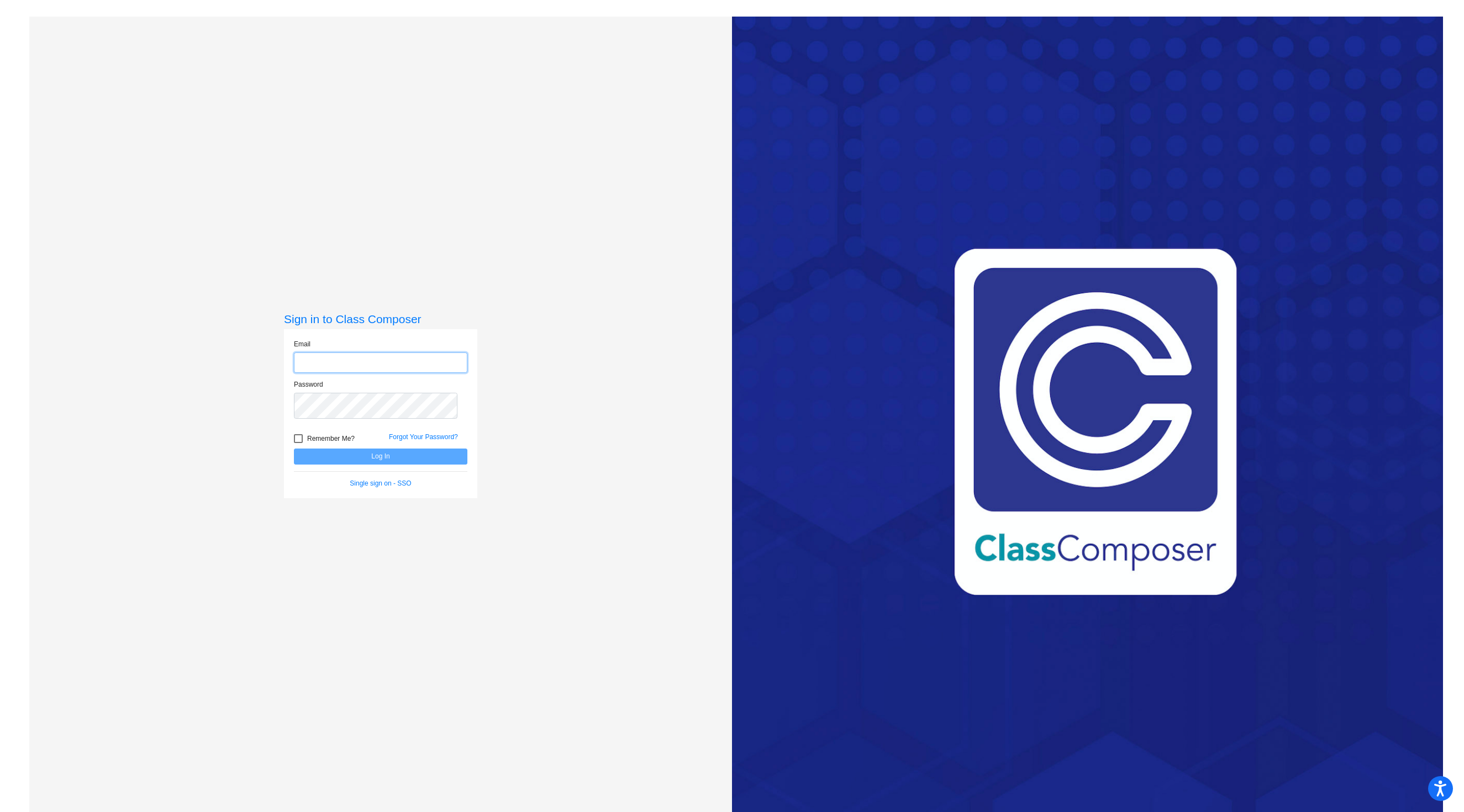
type input "[EMAIL_ADDRESS][DOMAIN_NAME]"
click at [406, 464] on button "Log In" at bounding box center [381, 456] width 174 height 16
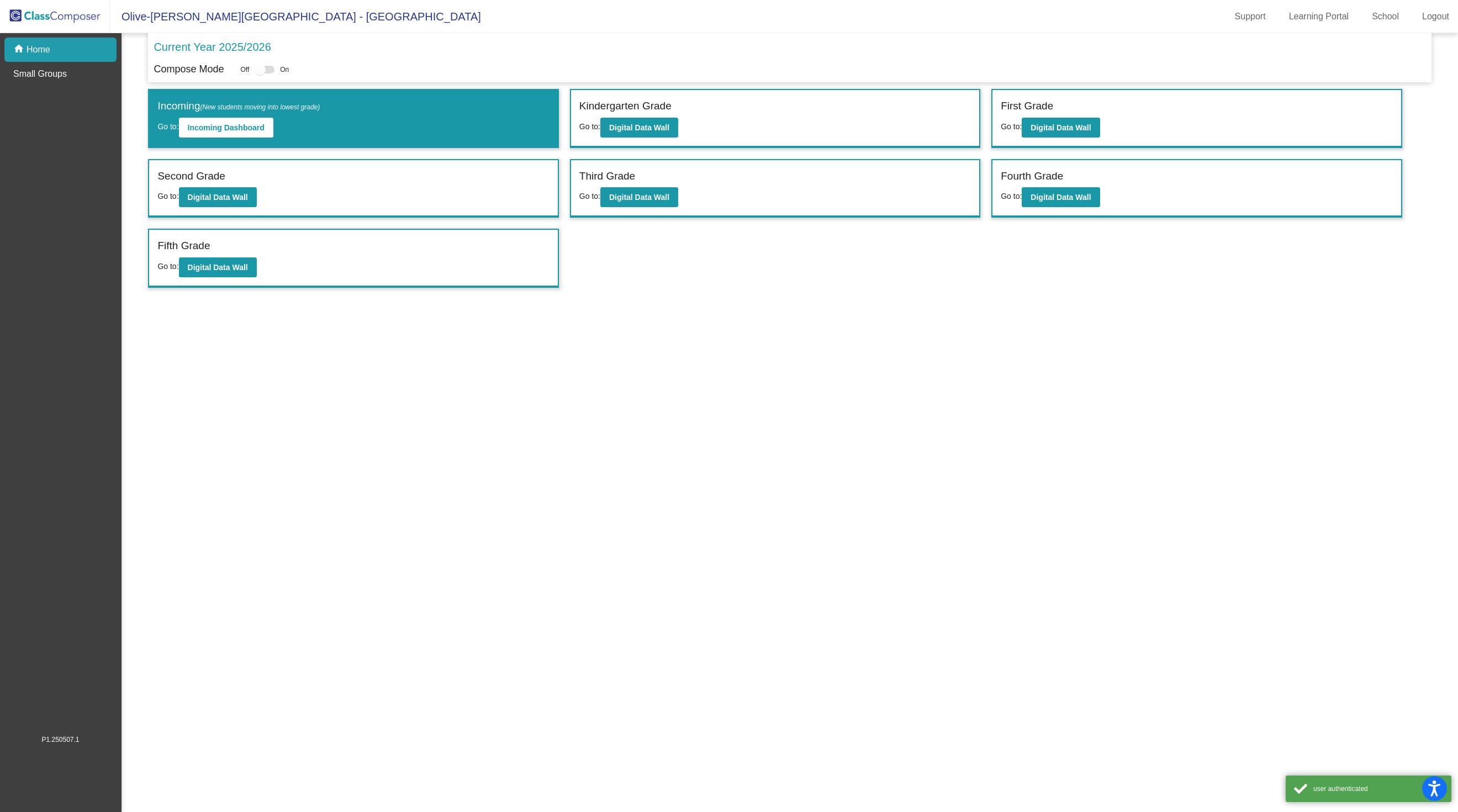
click at [440, 217] on div "Second Grade Go to: Digital Data Wall" at bounding box center [353, 189] width 408 height 57
click at [248, 201] on b "Digital Data Wall" at bounding box center [217, 197] width 60 height 9
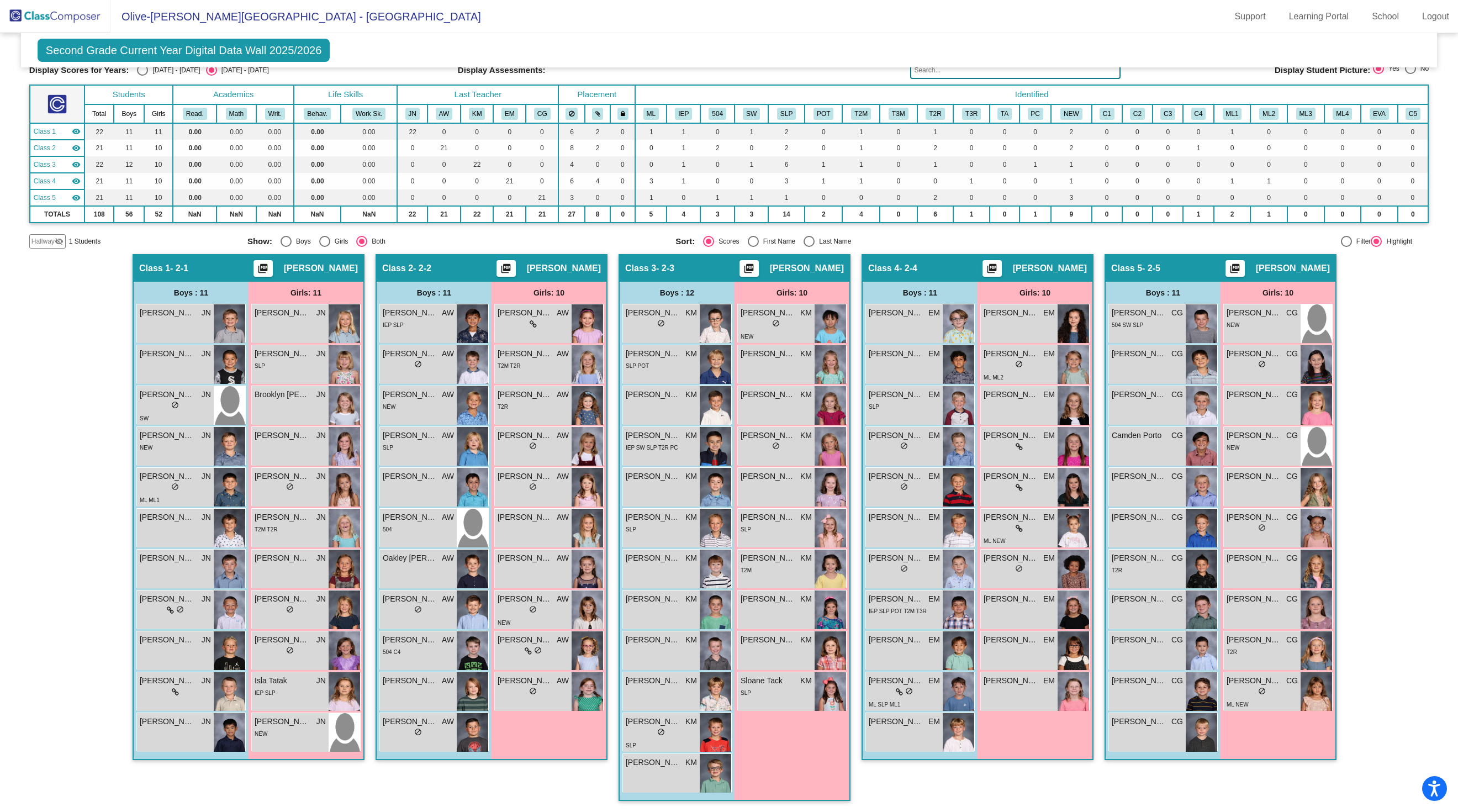
scroll to position [83, 0]
click at [48, 236] on span "Hallway" at bounding box center [43, 241] width 23 height 10
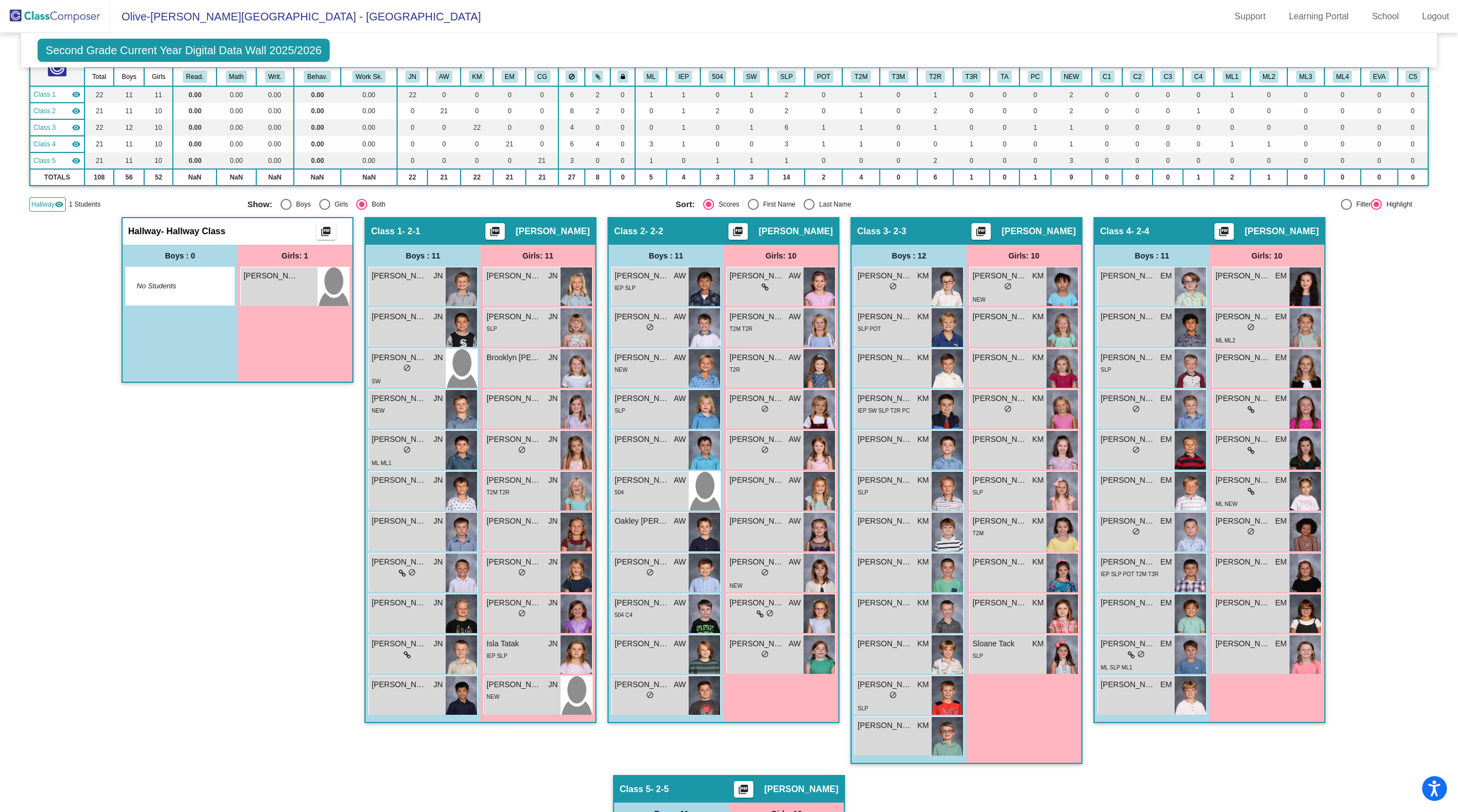
click at [49, 209] on span "Hallway" at bounding box center [43, 205] width 23 height 10
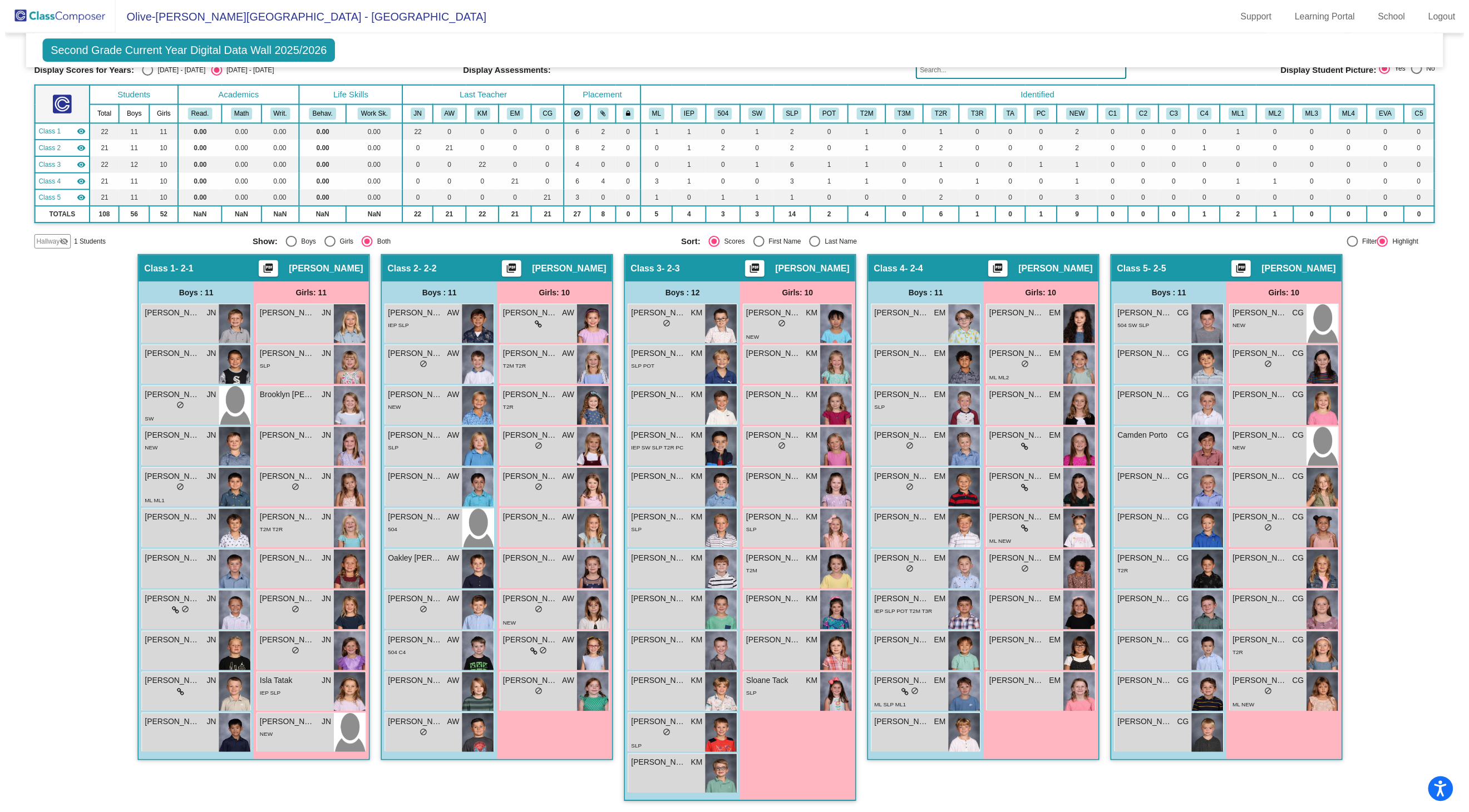
scroll to position [67, 0]
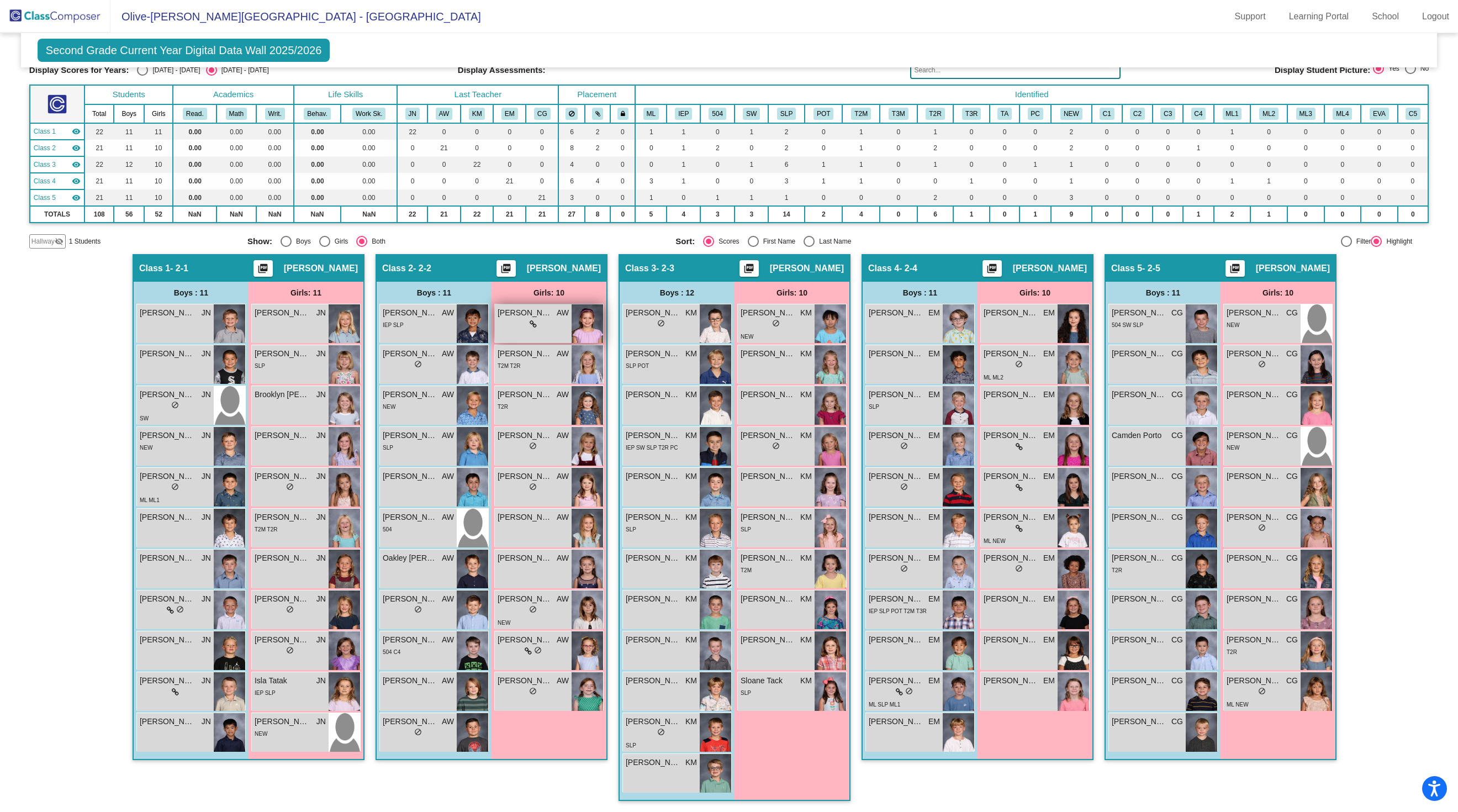
click at [540, 330] on div "lock do_not_disturb_alt" at bounding box center [533, 324] width 71 height 11
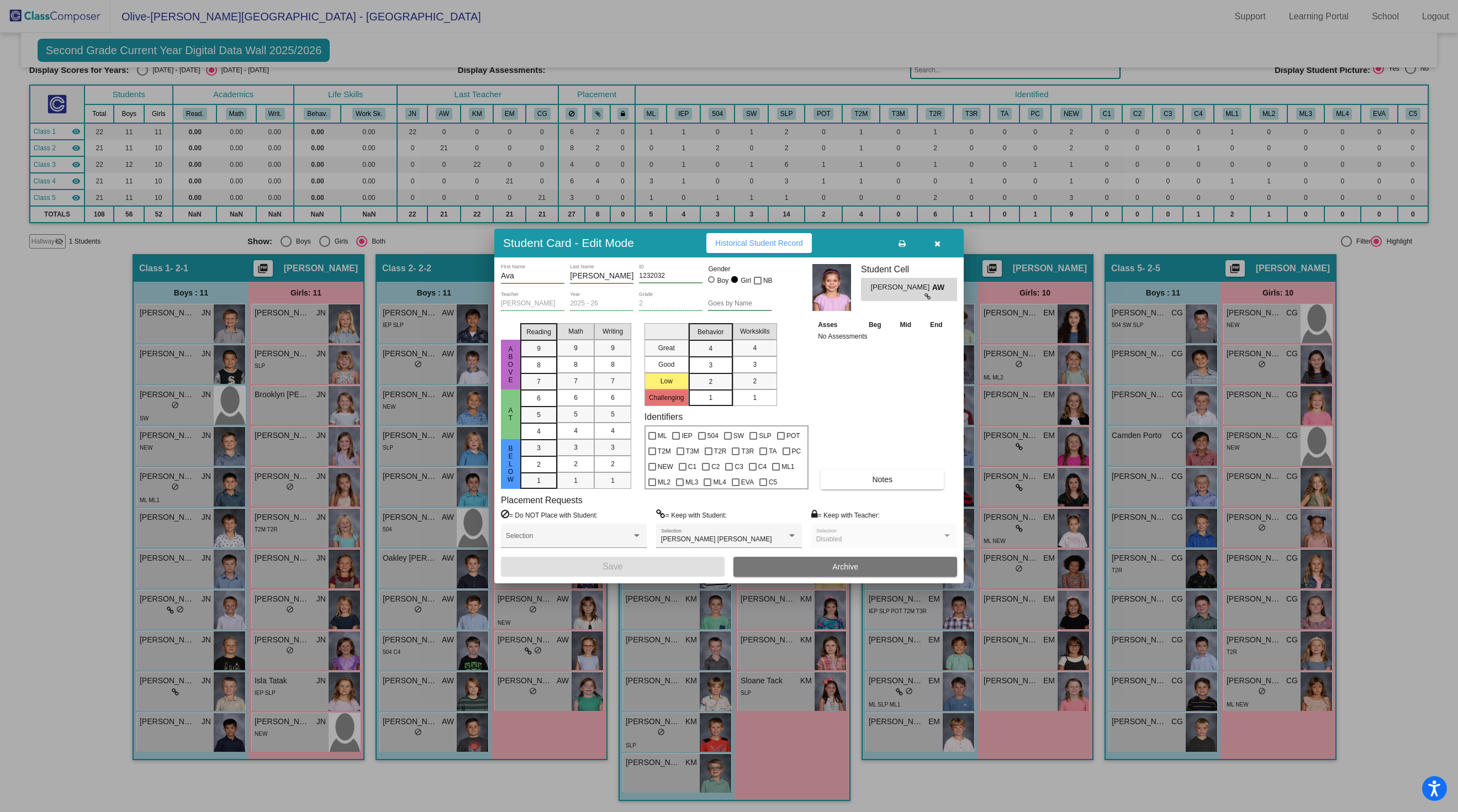
click at [942, 233] on button "button" at bounding box center [937, 243] width 35 height 20
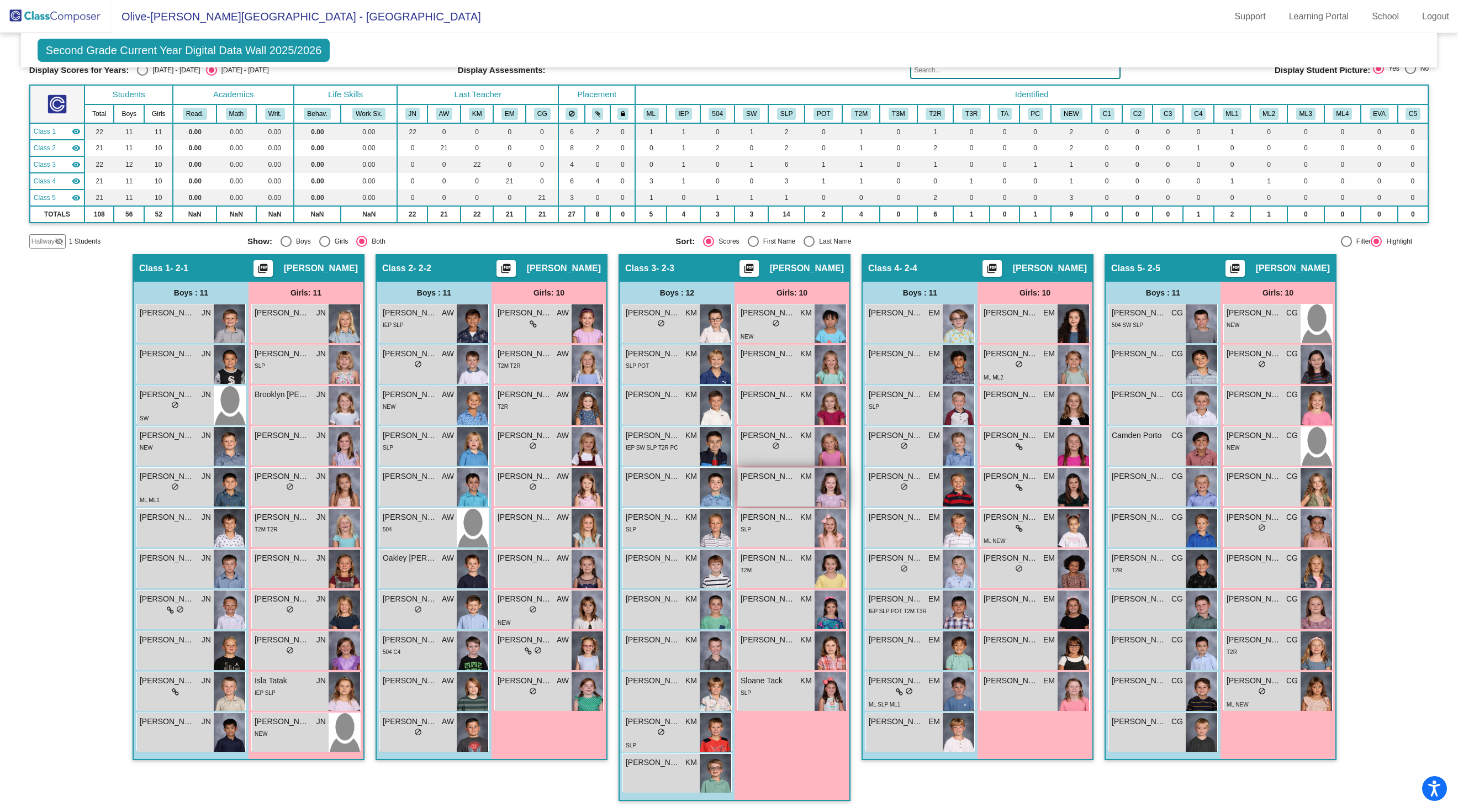
click at [758, 507] on div "[PERSON_NAME] KM lock do_not_disturb_alt" at bounding box center [776, 486] width 77 height 39
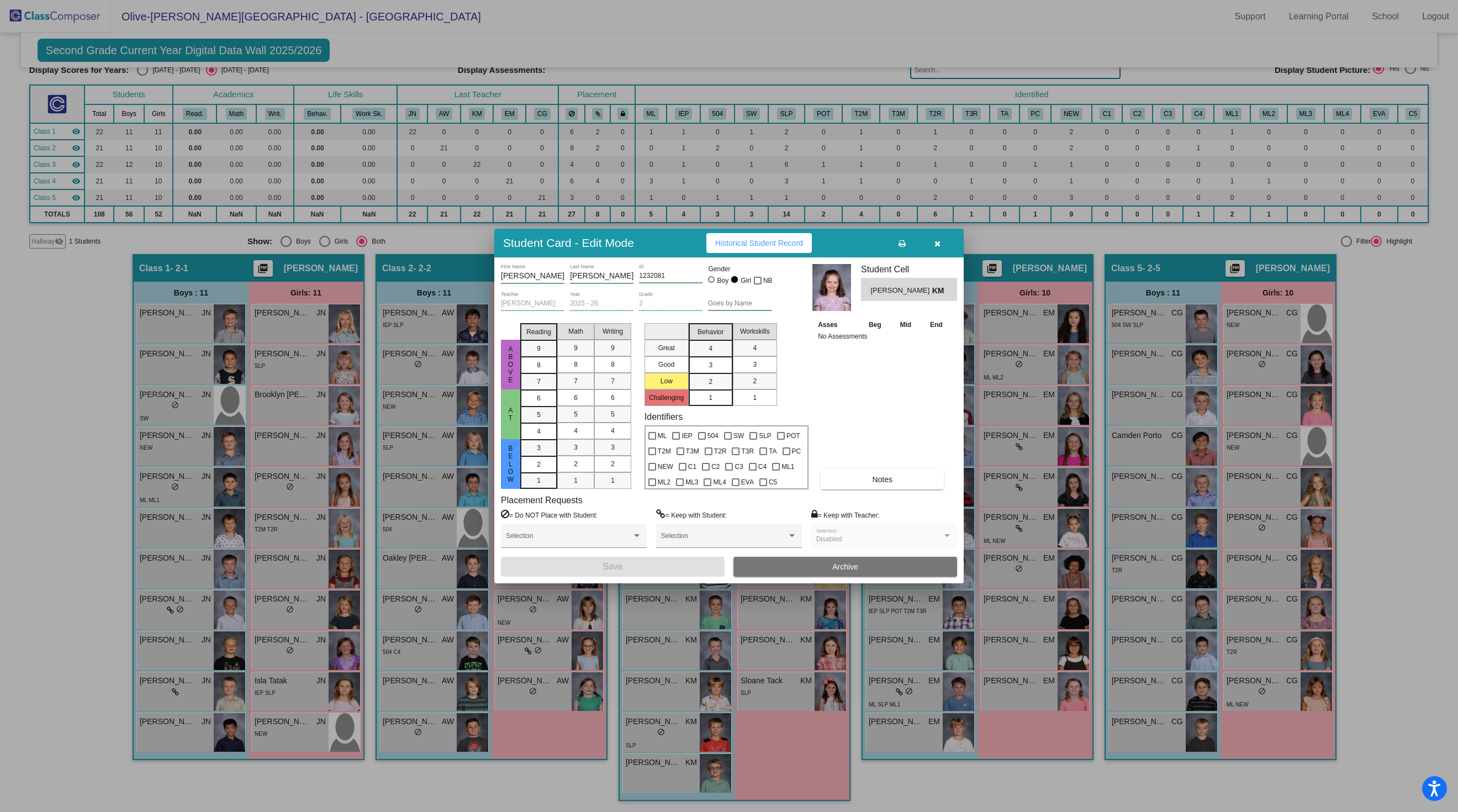
click at [770, 233] on button "Historical Student Record" at bounding box center [759, 243] width 106 height 20
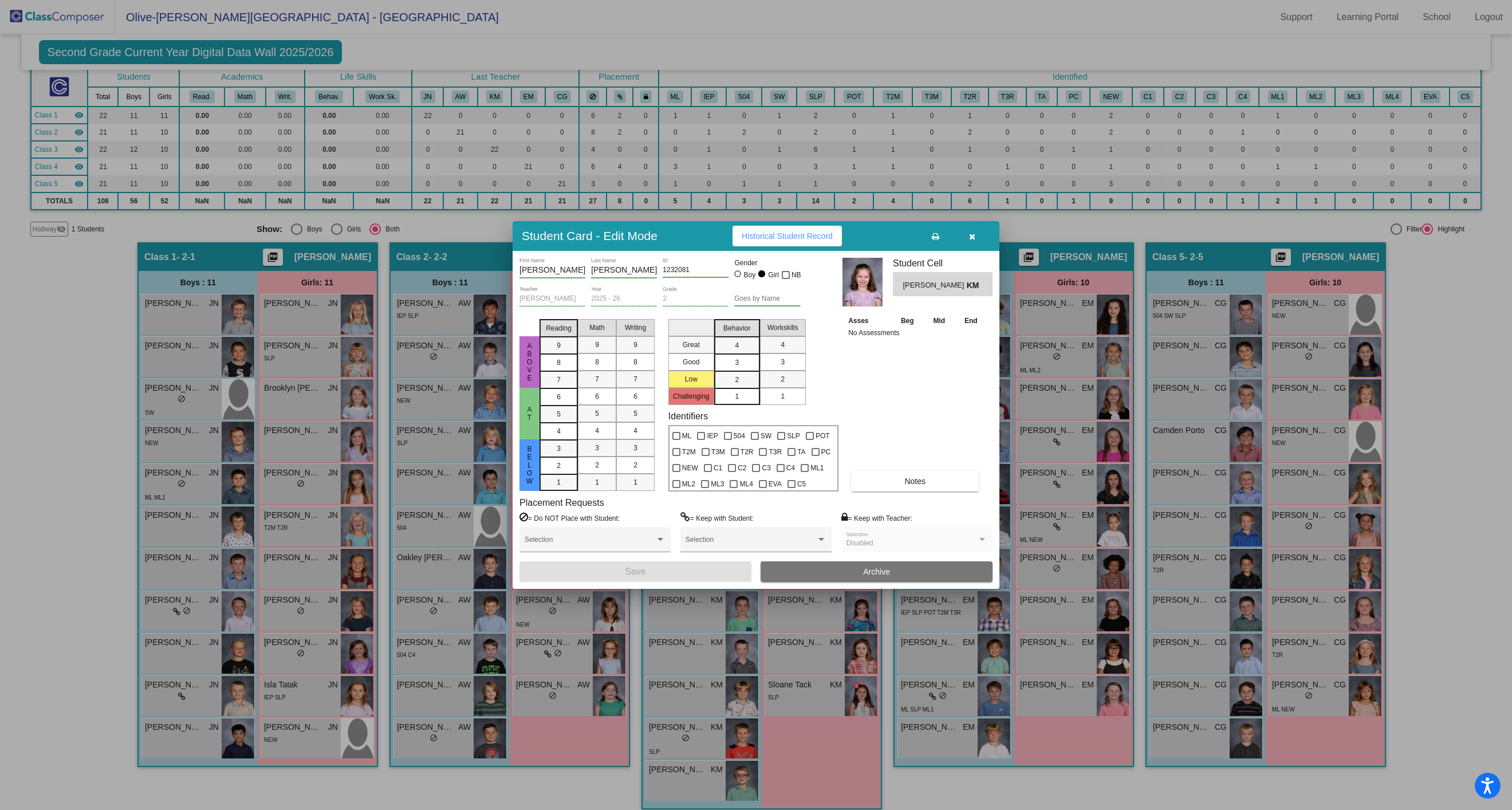
click at [969, 233] on icon "button" at bounding box center [972, 236] width 7 height 8
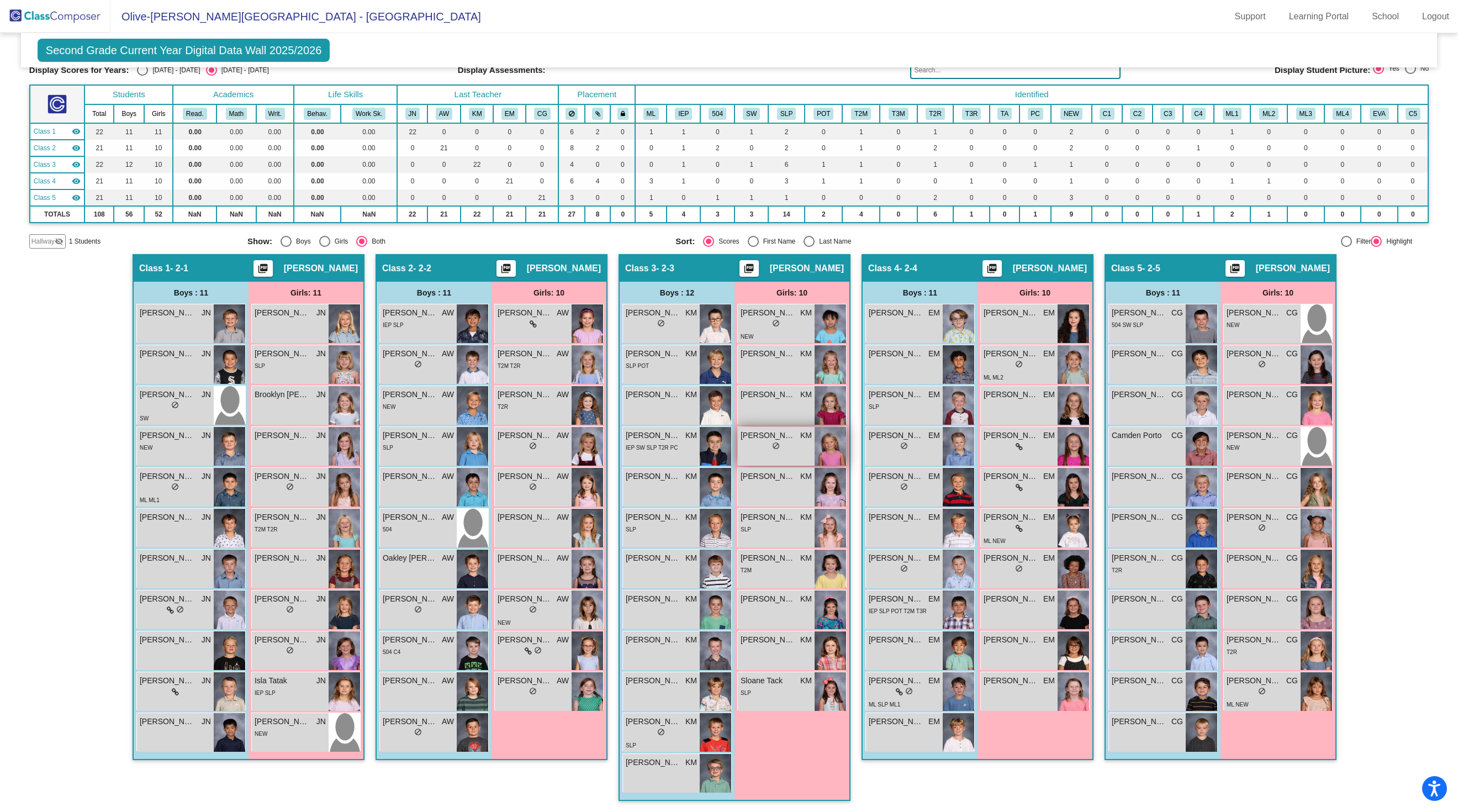
click at [764, 453] on div "lock do_not_disturb_alt" at bounding box center [776, 447] width 71 height 11
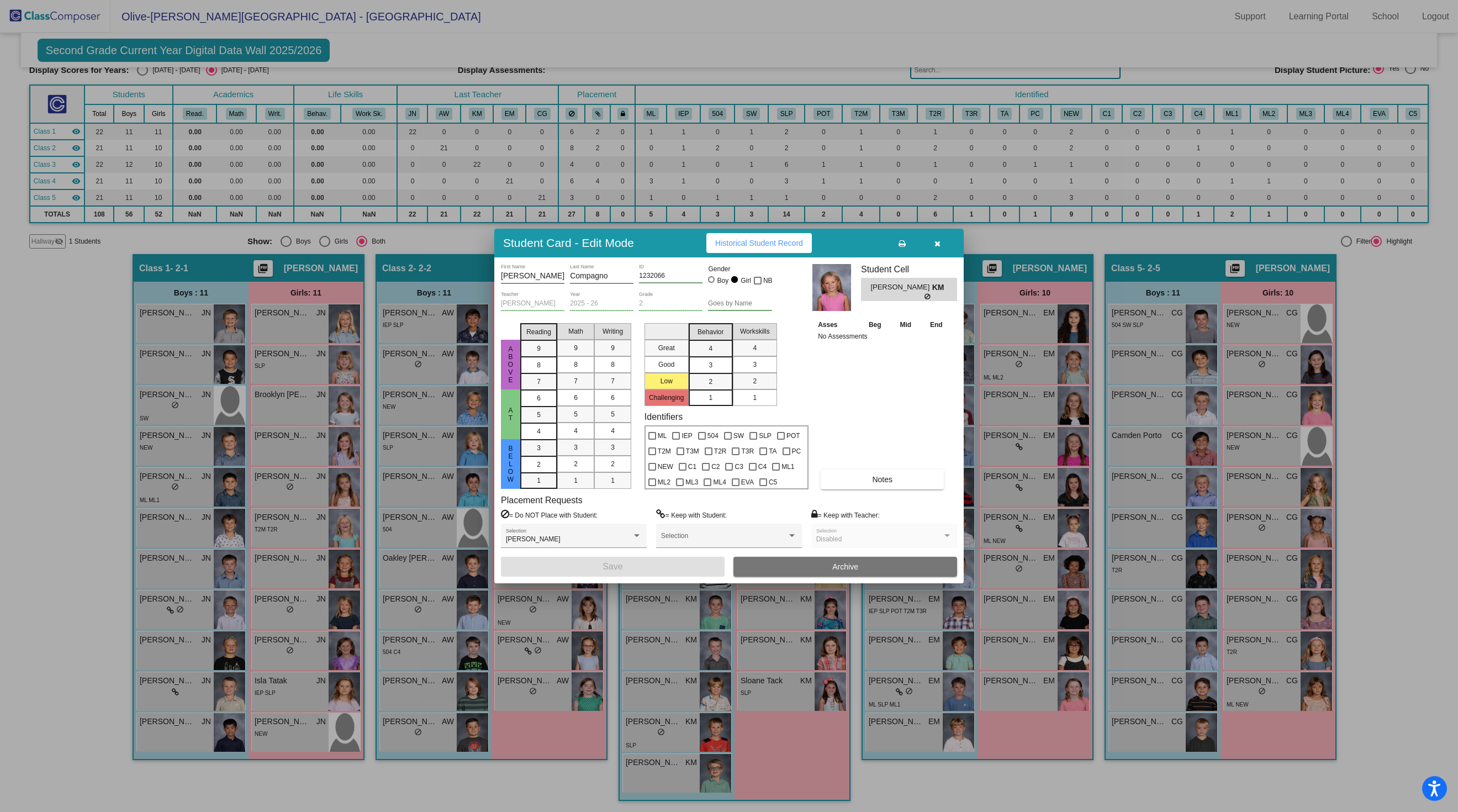
click at [935, 239] on icon "button" at bounding box center [937, 243] width 6 height 8
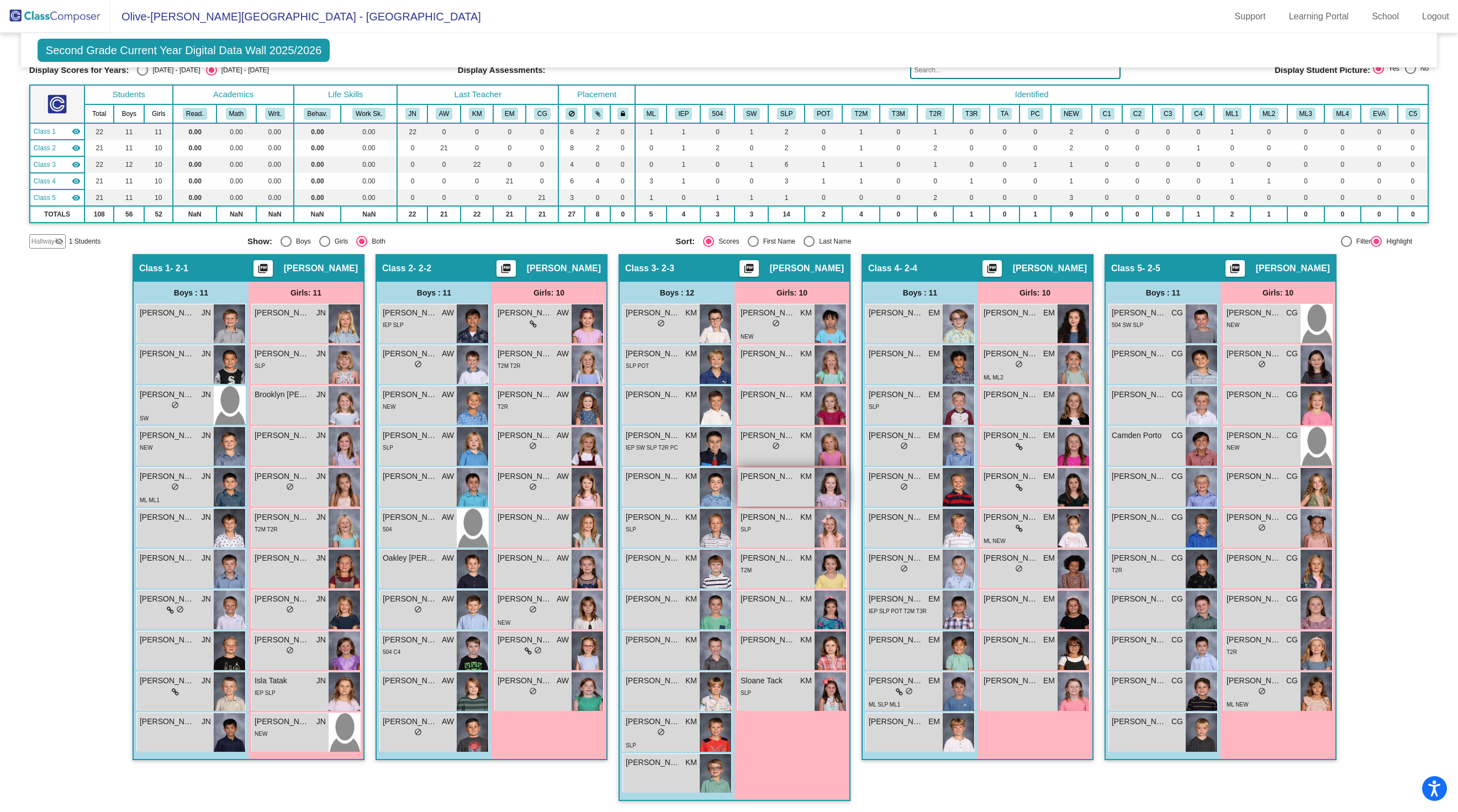
click at [775, 507] on div "[PERSON_NAME] KM lock do_not_disturb_alt" at bounding box center [776, 486] width 77 height 39
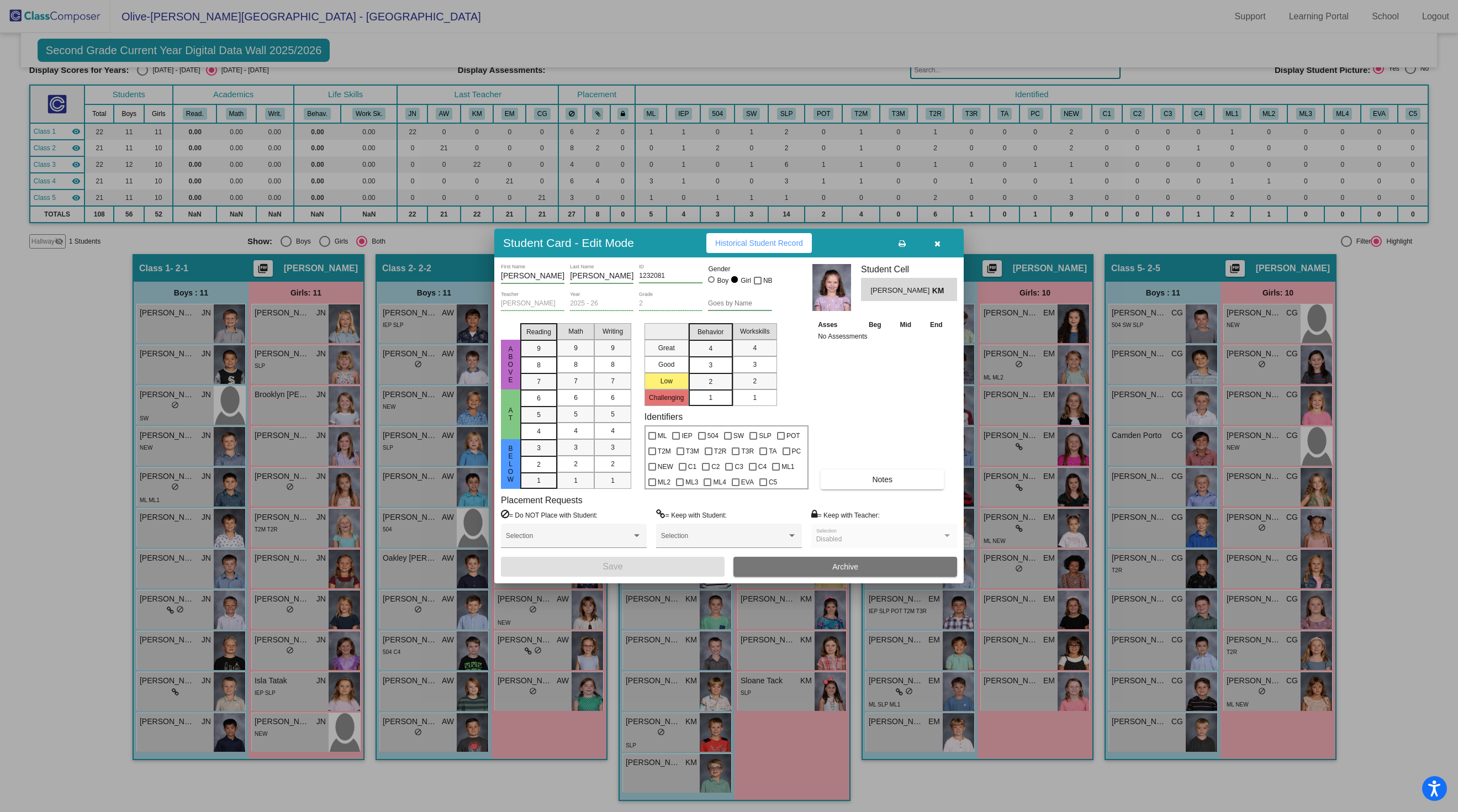
click at [780, 233] on button "Historical Student Record" at bounding box center [759, 243] width 106 height 20
click at [937, 239] on icon "button" at bounding box center [937, 243] width 6 height 8
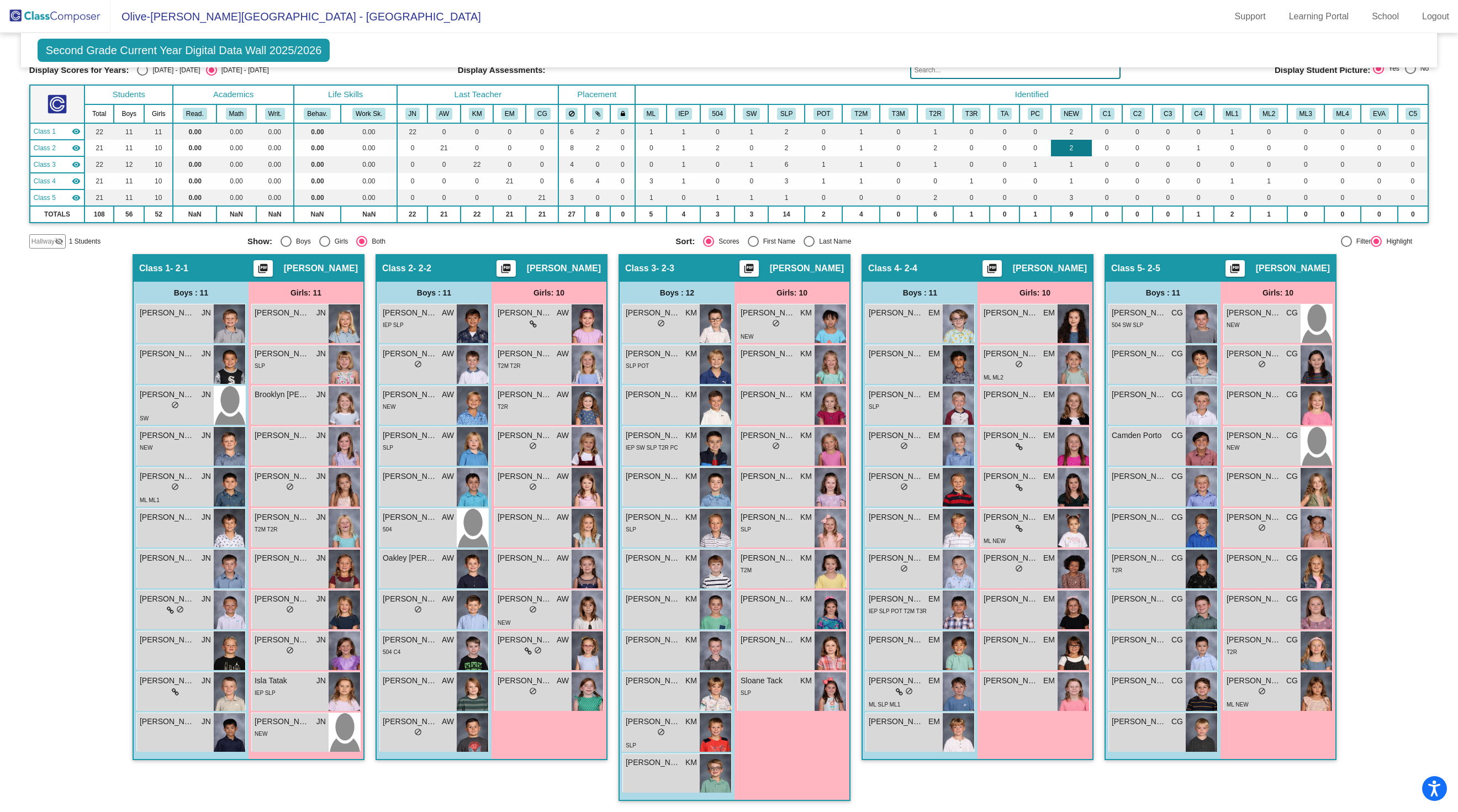
click at [1071, 144] on td "2" at bounding box center [1071, 148] width 41 height 16
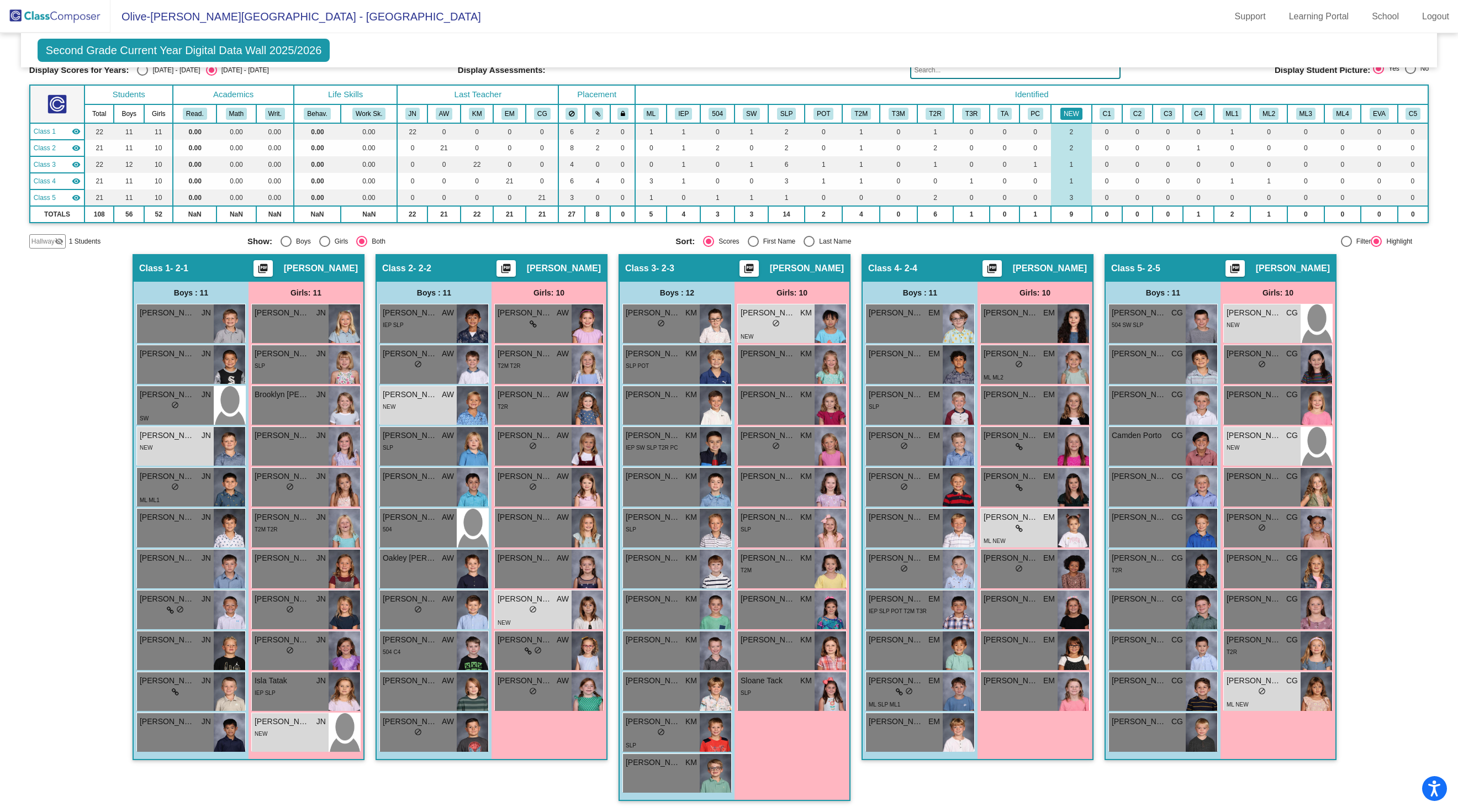
click at [1078, 111] on button "NEW" at bounding box center [1071, 113] width 22 height 12
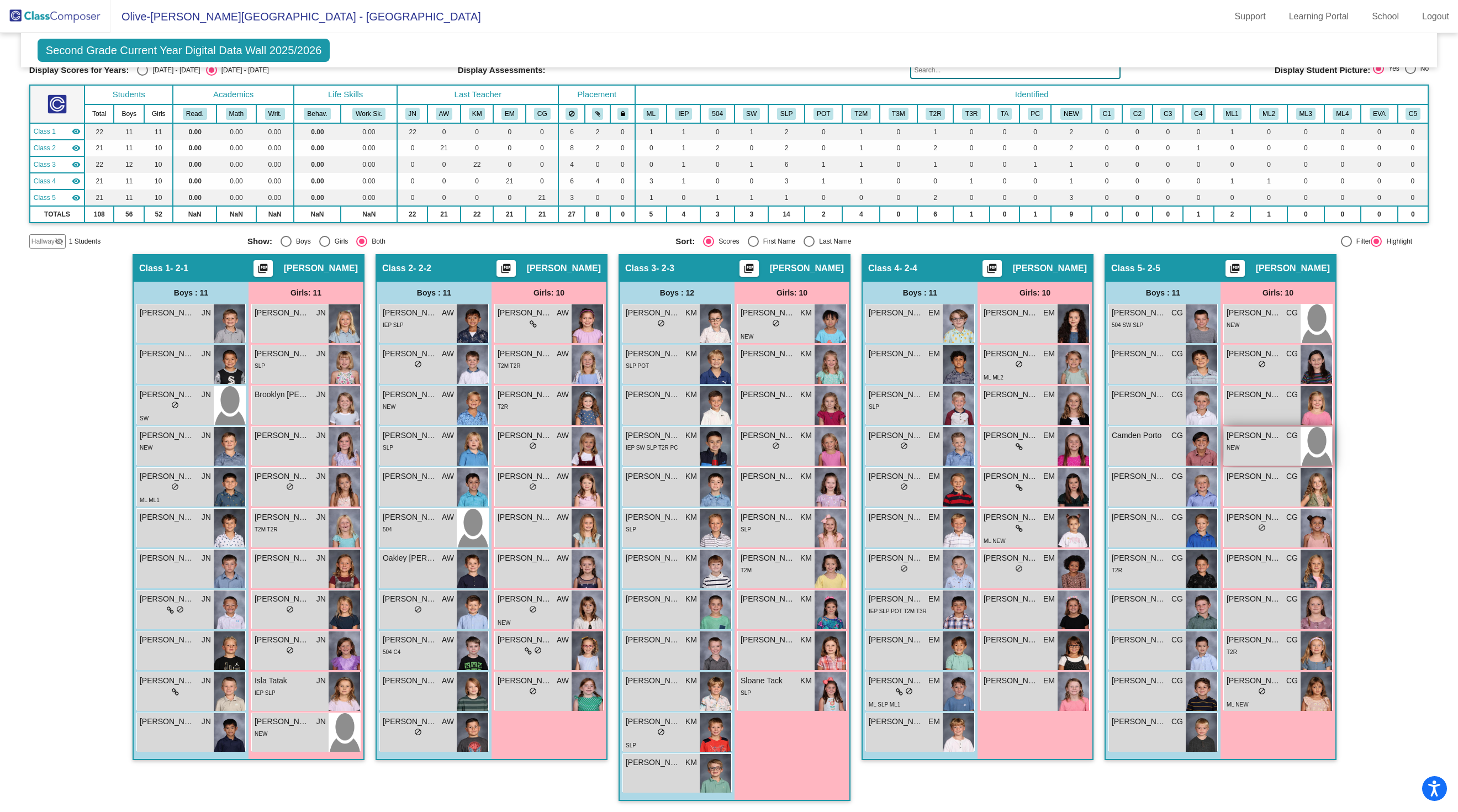
click at [1271, 453] on div "NEW" at bounding box center [1262, 447] width 71 height 11
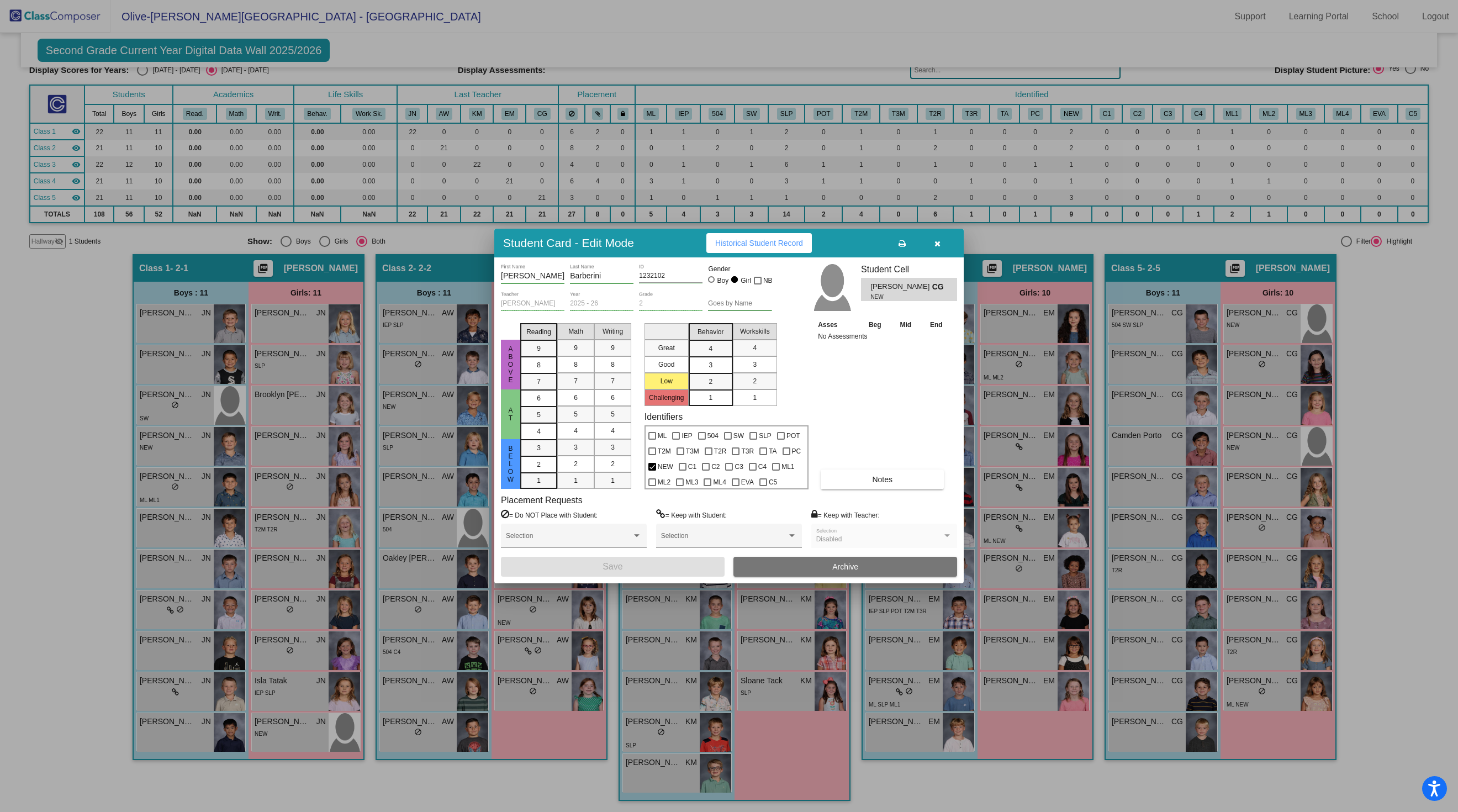
click at [935, 239] on icon "button" at bounding box center [937, 243] width 6 height 8
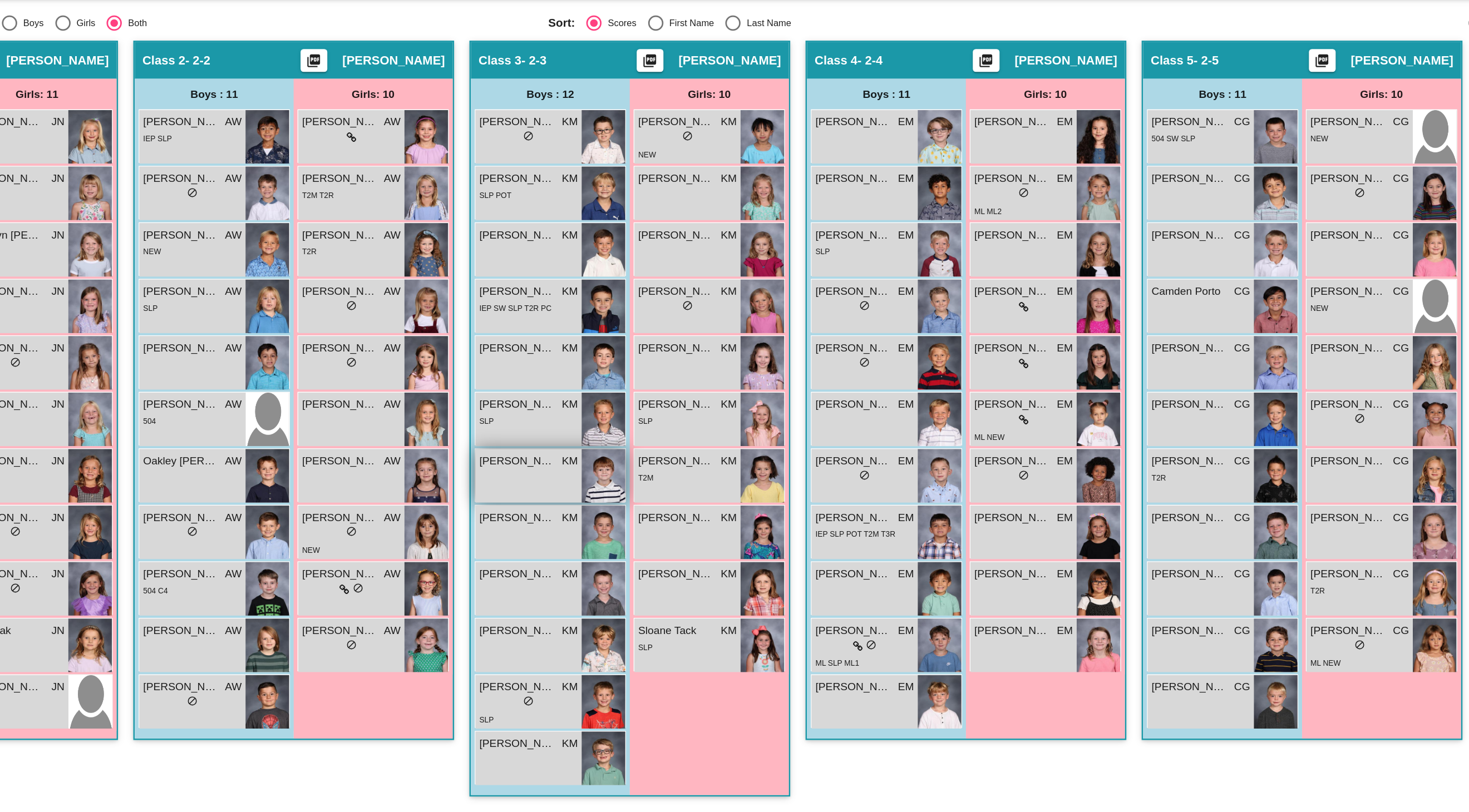
scroll to position [6, 0]
click at [630, 592] on span "[PERSON_NAME]" at bounding box center [658, 598] width 56 height 11
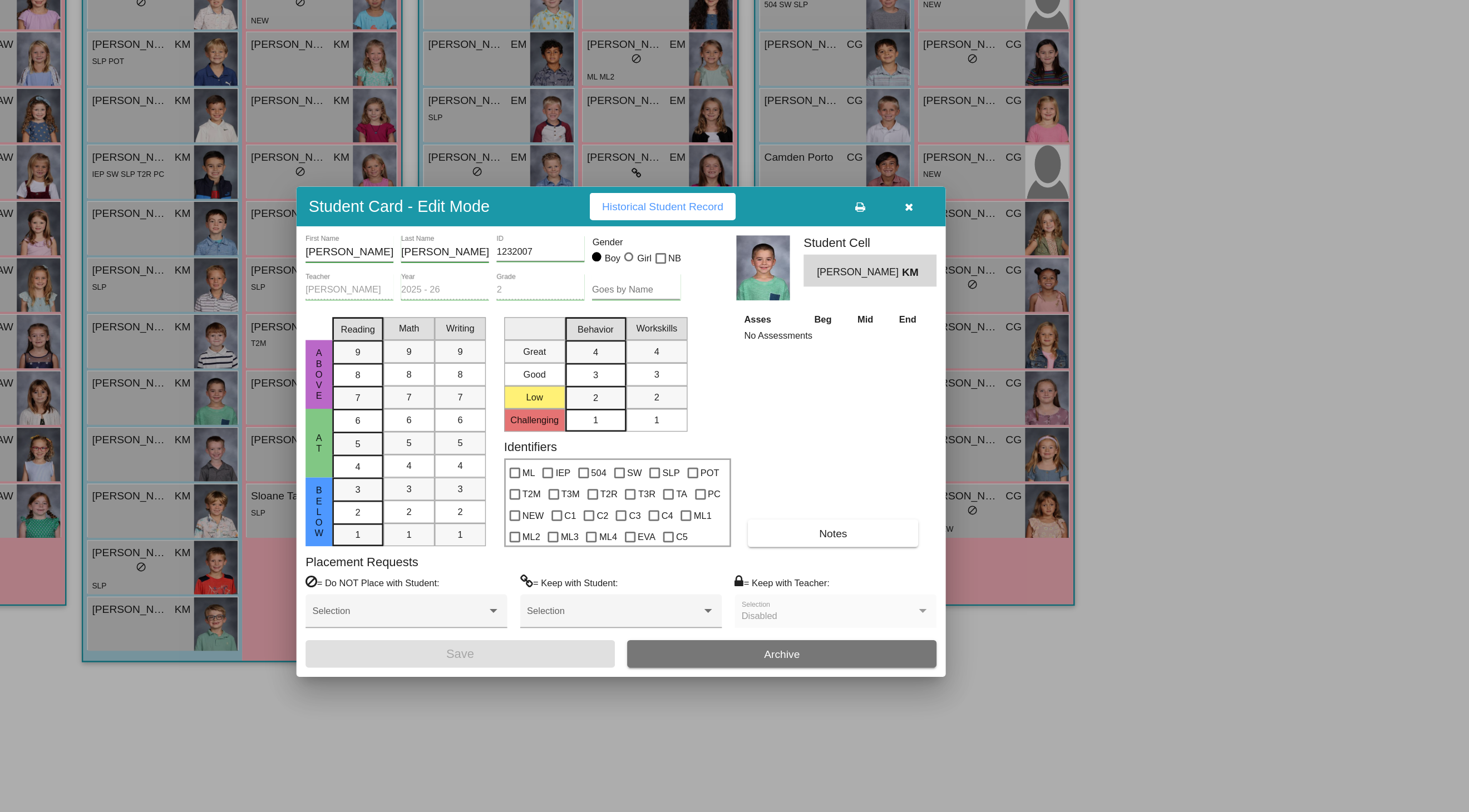
click at [941, 239] on icon "button" at bounding box center [944, 242] width 6 height 8
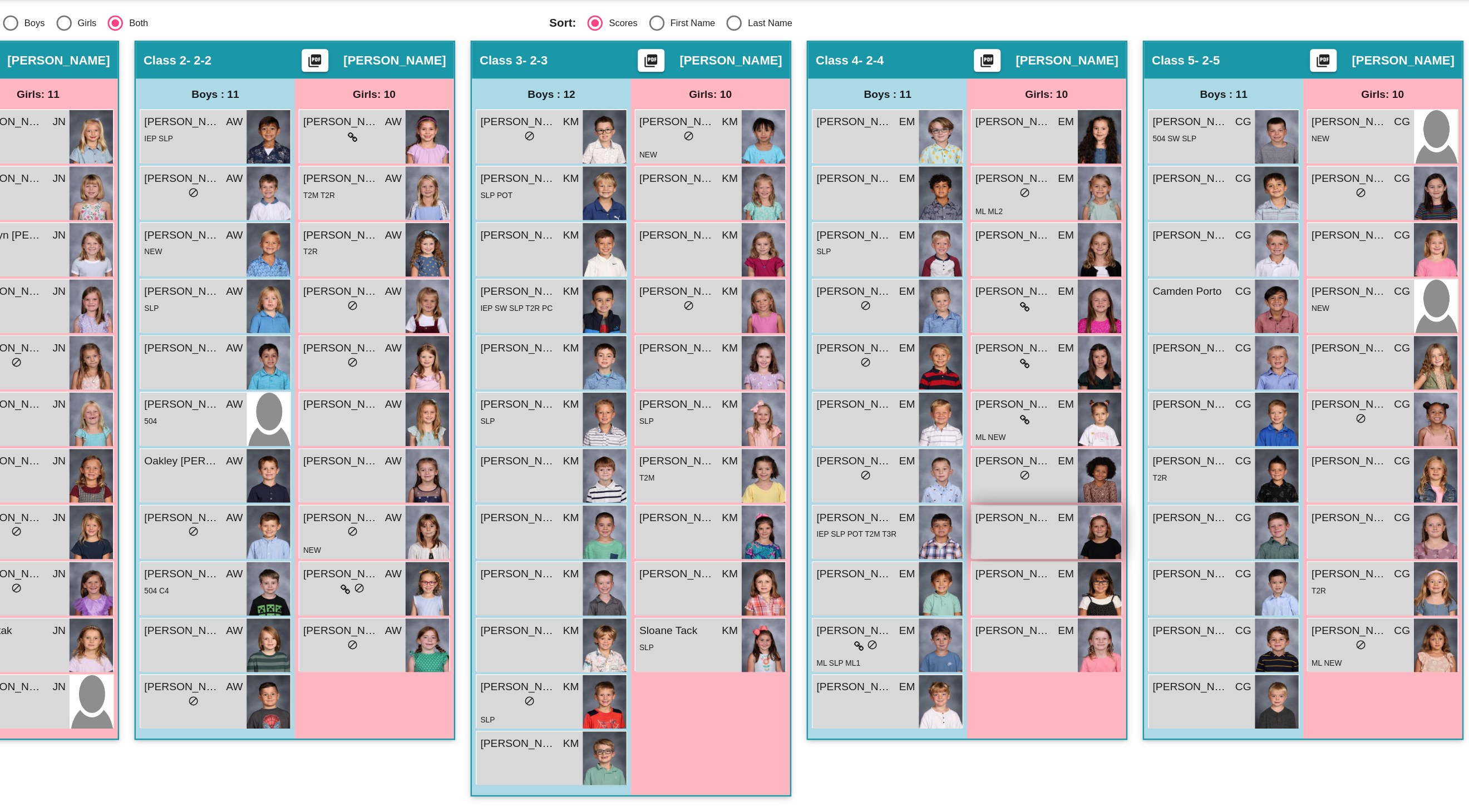
scroll to position [6, 0]
click at [627, 589] on div "[PERSON_NAME] KM lock do_not_disturb_alt" at bounding box center [666, 608] width 77 height 39
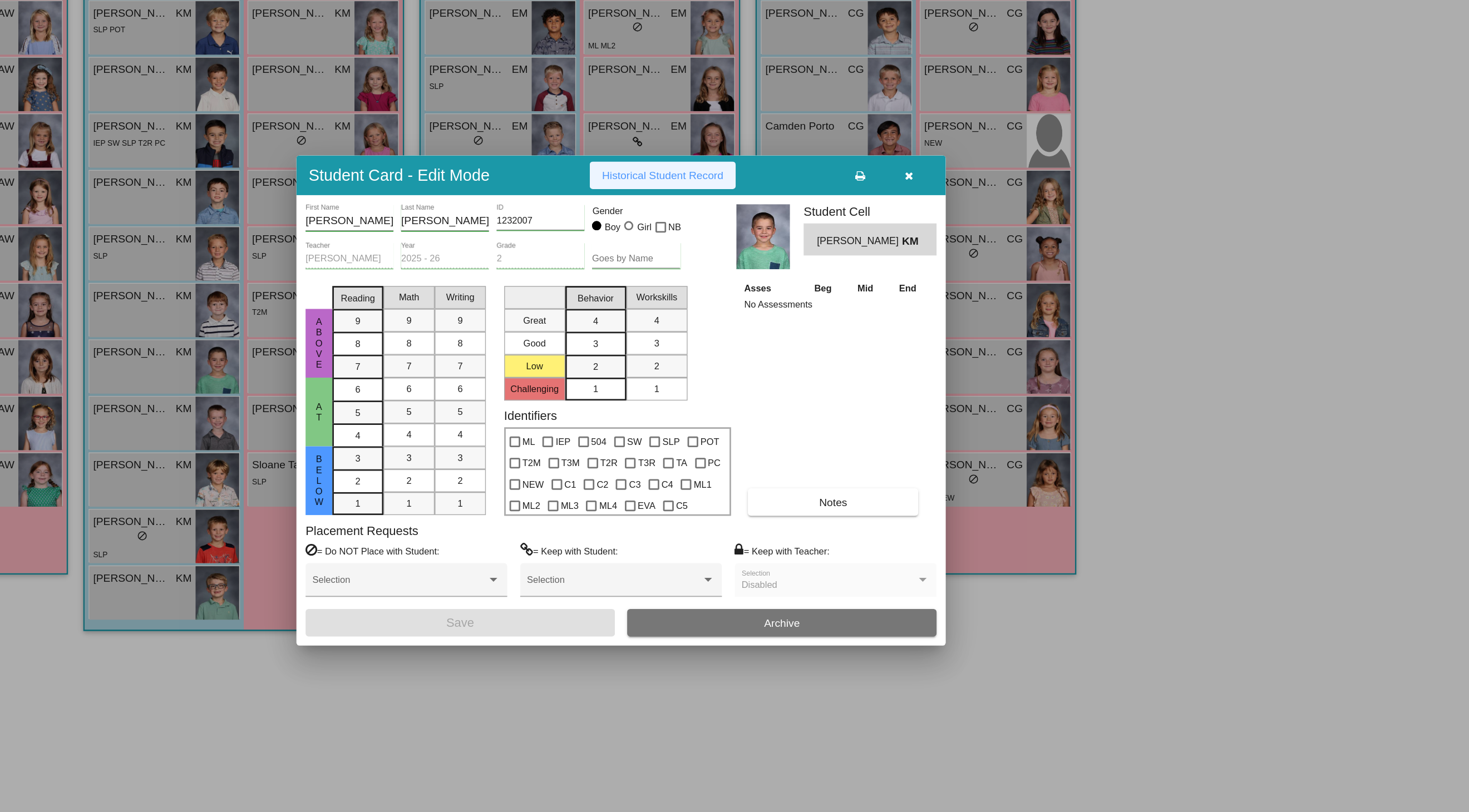
click at [720, 237] on span "Historical Student Record" at bounding box center [764, 242] width 89 height 9
click at [941, 239] on icon "button" at bounding box center [944, 242] width 6 height 8
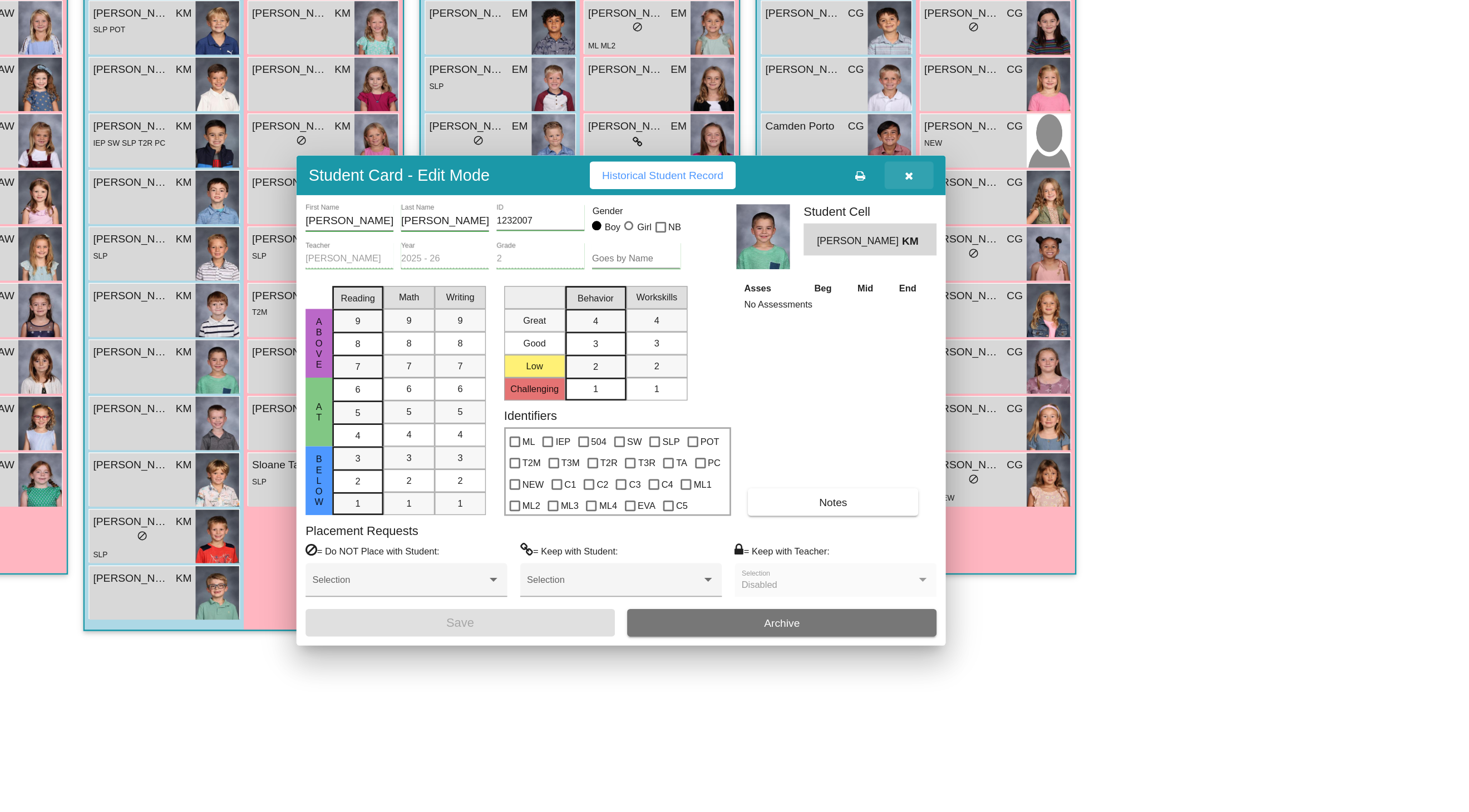
scroll to position [5, 0]
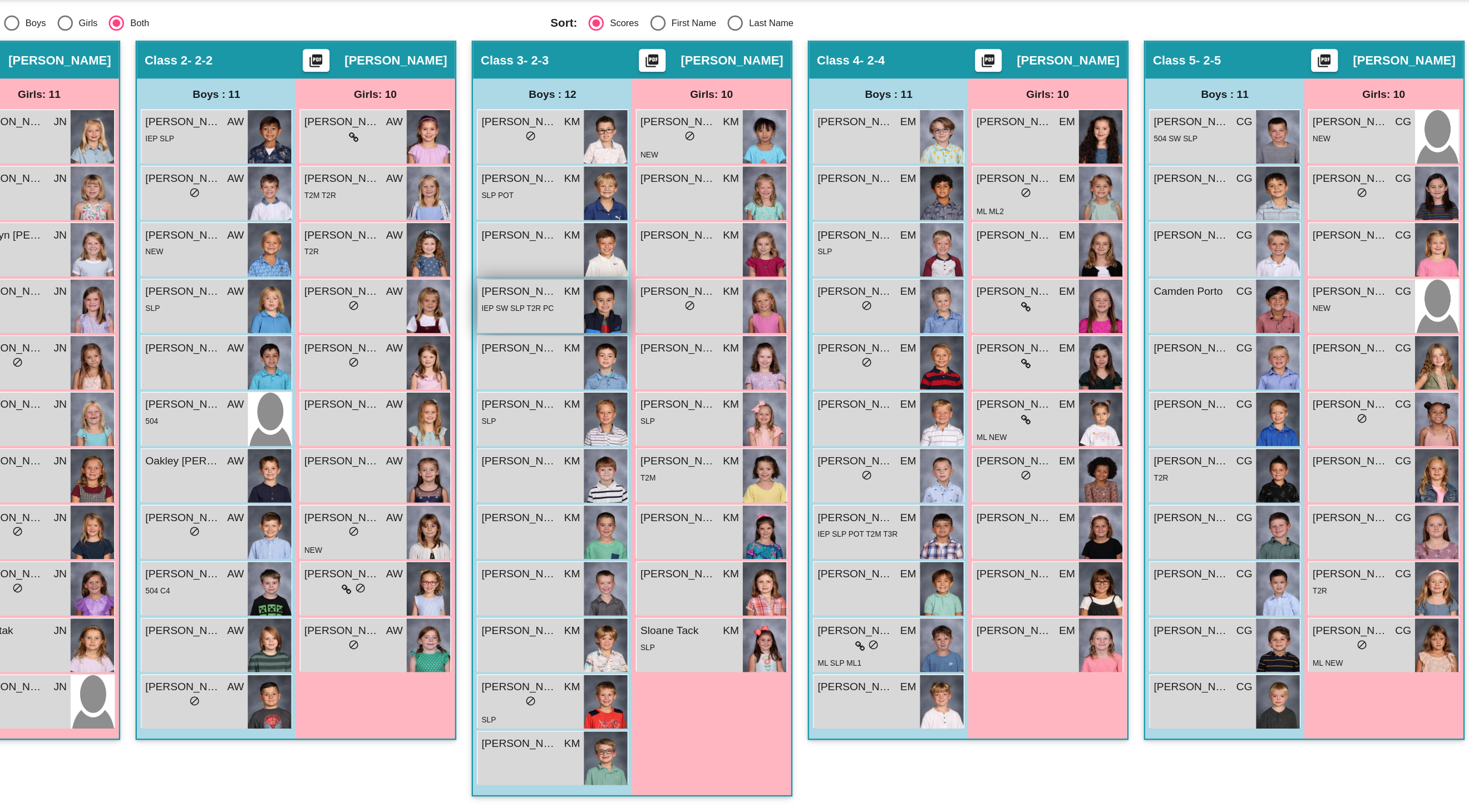
click at [630, 427] on span "[PERSON_NAME]" at bounding box center [658, 433] width 56 height 11
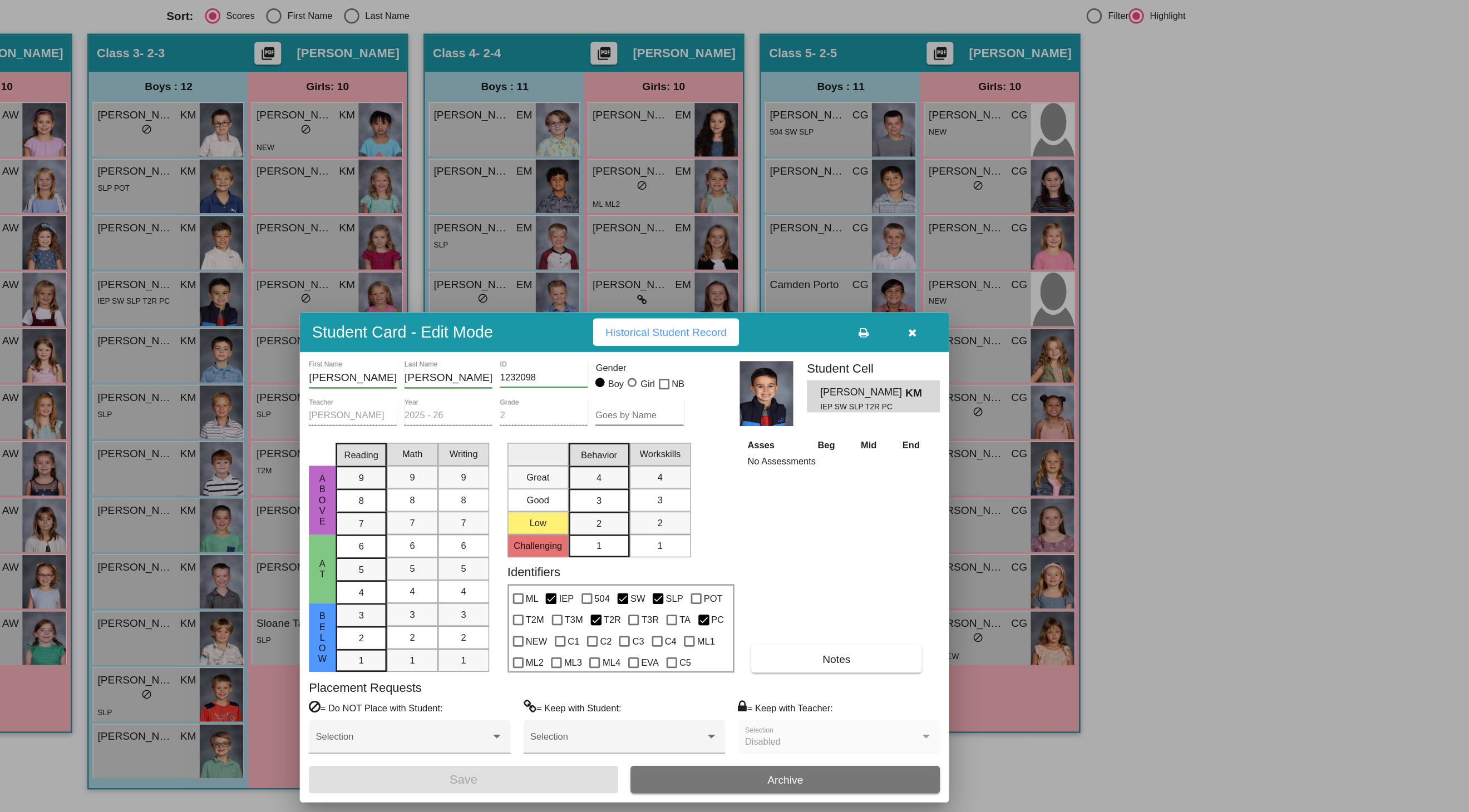
scroll to position [0, 0]
click at [720, 237] on span "Historical Student Record" at bounding box center [764, 242] width 89 height 9
click at [941, 239] on icon "button" at bounding box center [944, 242] width 6 height 8
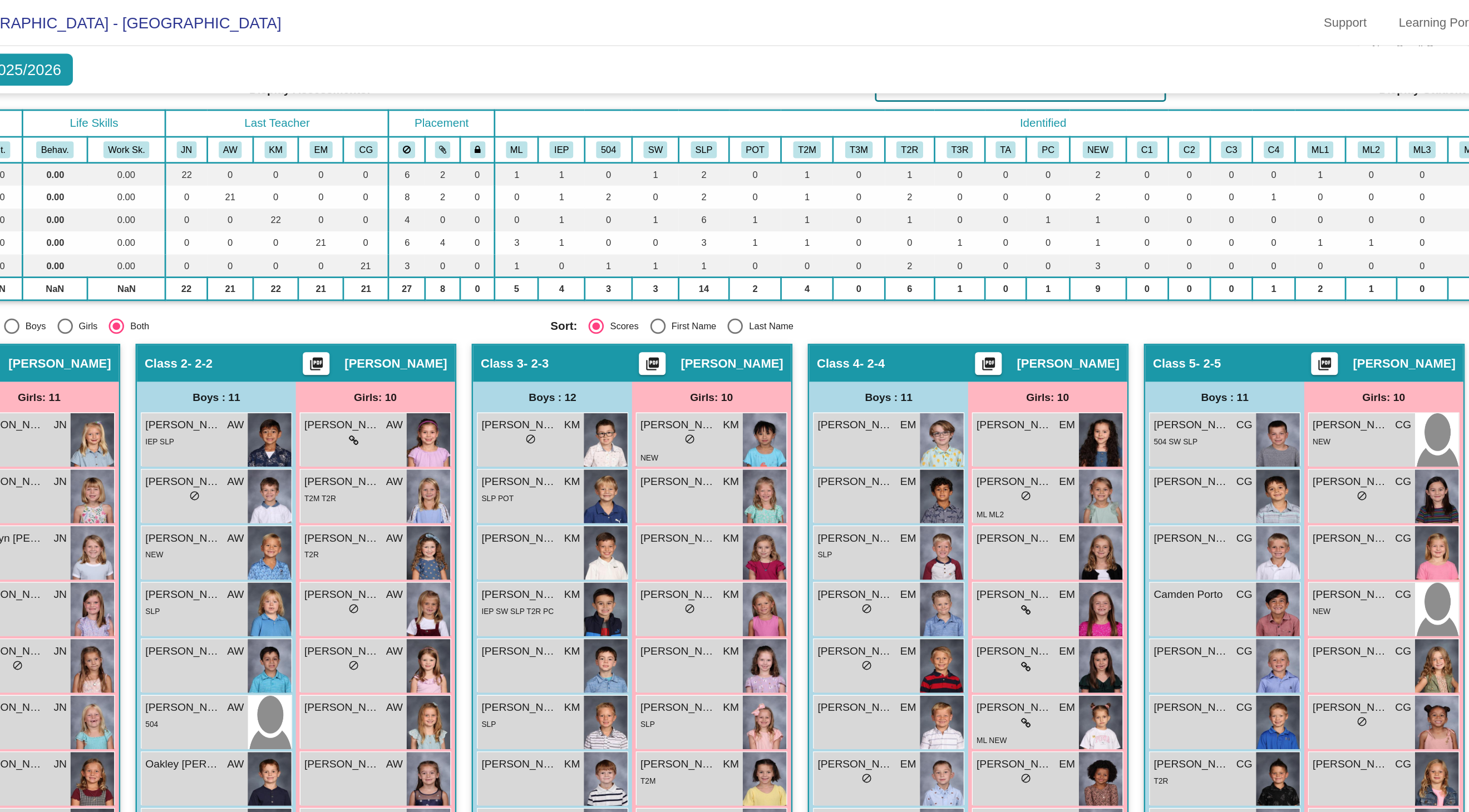
scroll to position [4, 0]
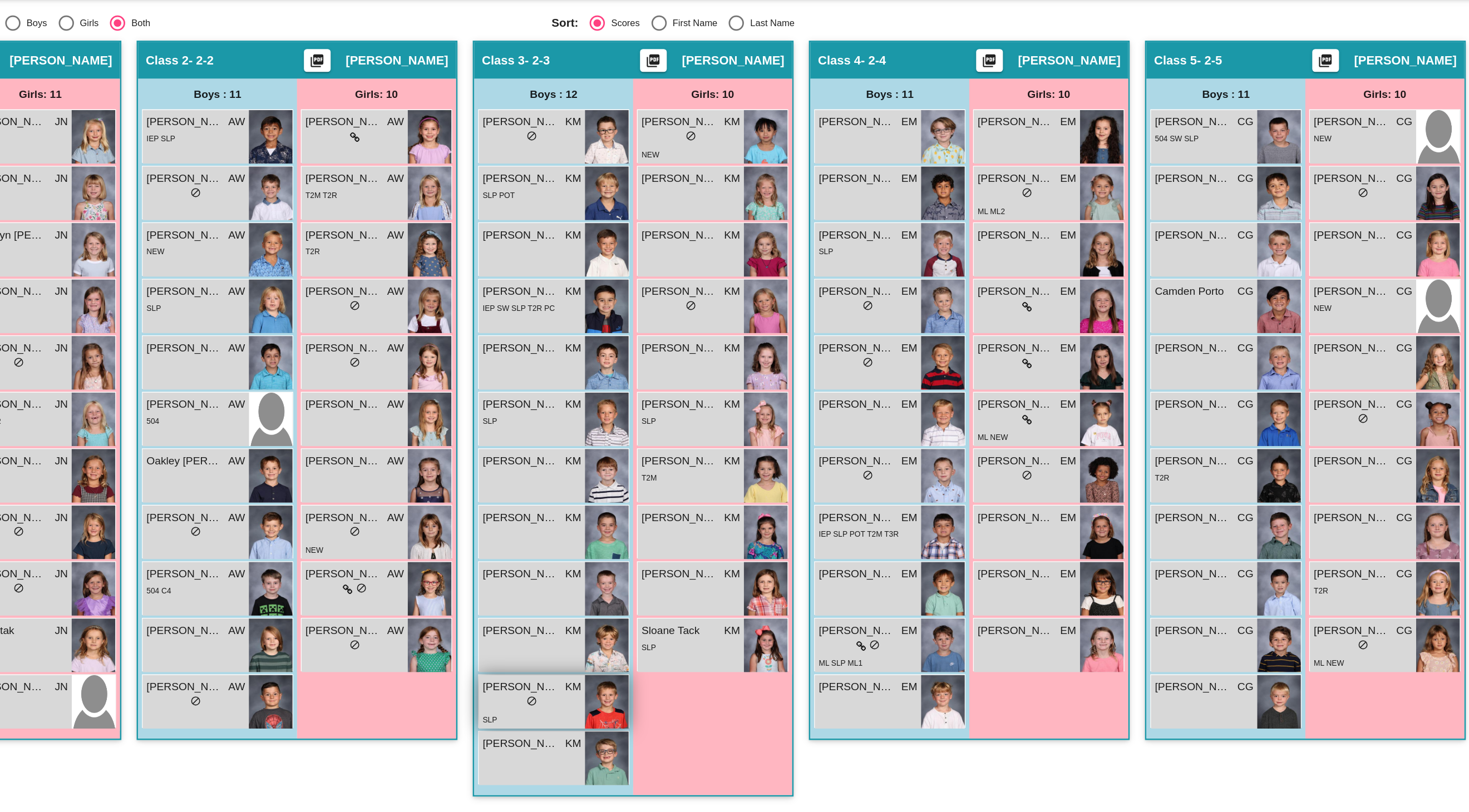
click at [630, 715] on span "[PERSON_NAME]" at bounding box center [658, 721] width 56 height 11
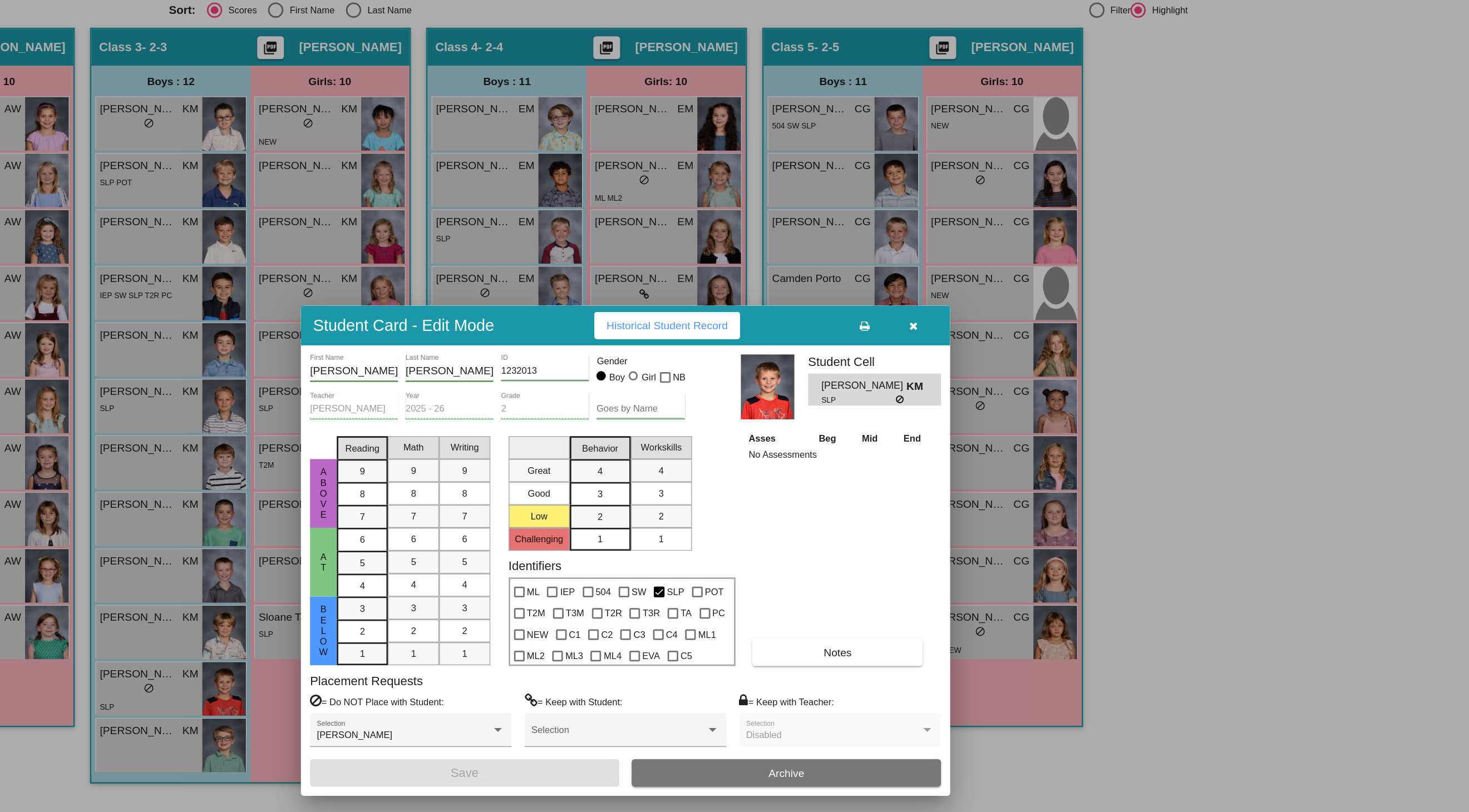
click at [720, 237] on span "Historical Student Record" at bounding box center [764, 242] width 89 height 9
click at [927, 232] on button "button" at bounding box center [944, 242] width 36 height 20
